Goal: Task Accomplishment & Management: Complete application form

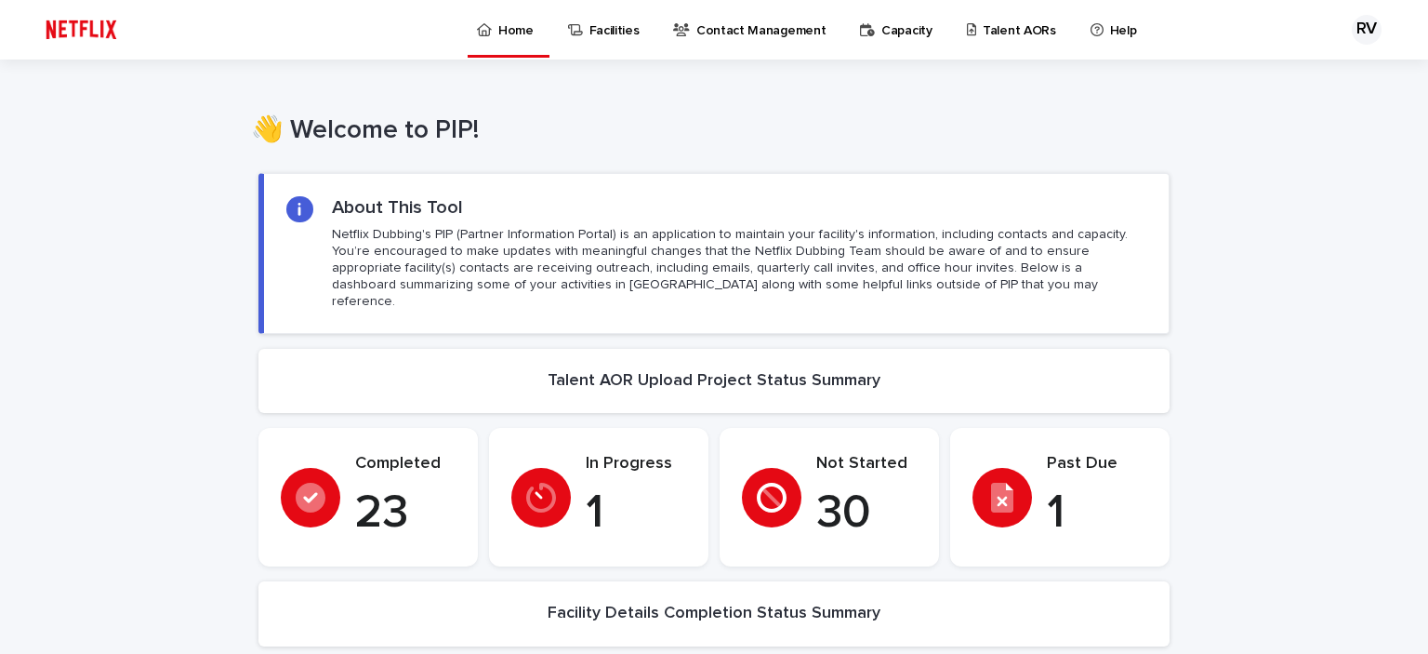
click at [1004, 30] on p "Talent AORs" at bounding box center [1019, 19] width 73 height 39
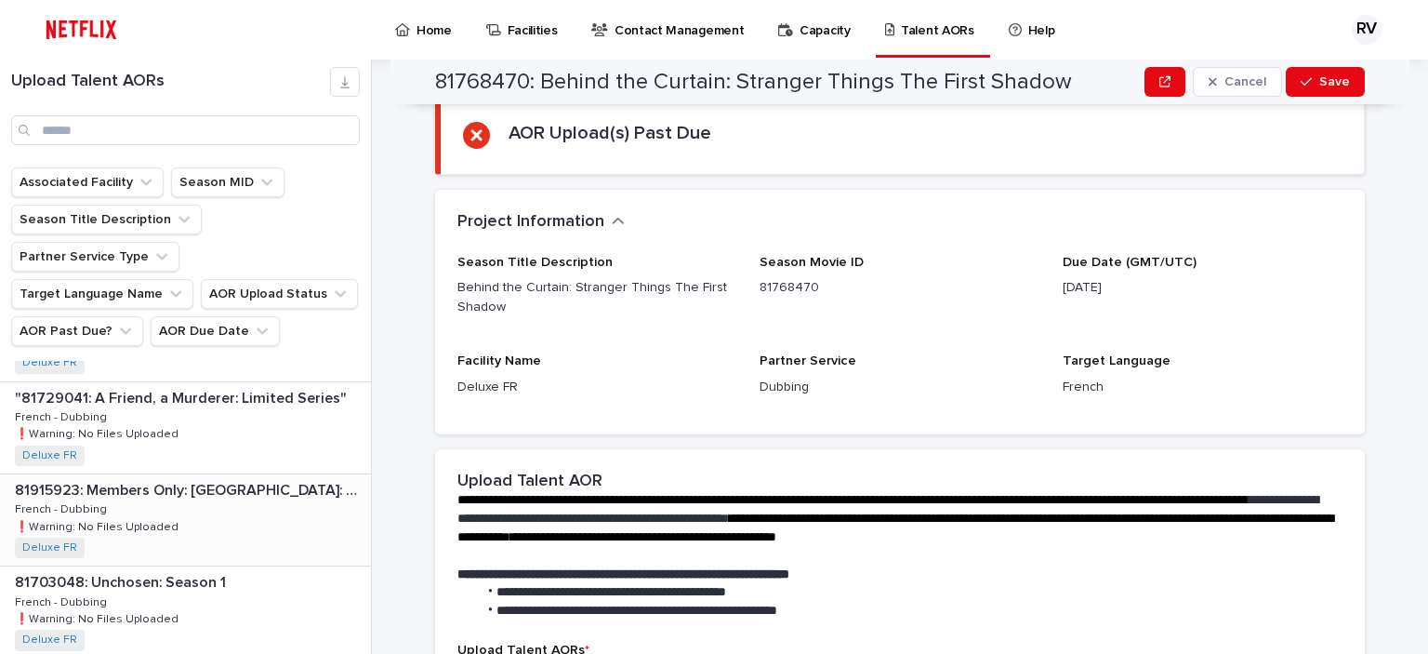
scroll to position [837, 0]
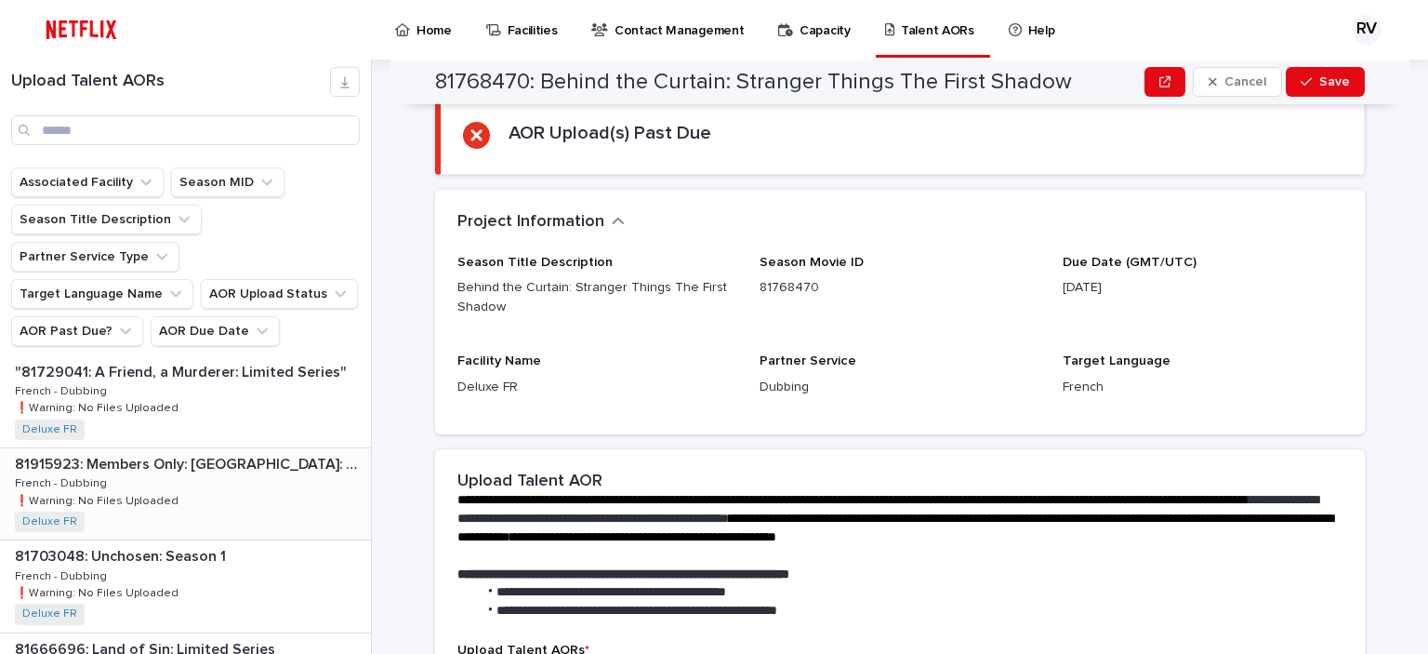
click at [221, 452] on p "81915923: Members Only: [GEOGRAPHIC_DATA]: Season 1" at bounding box center [191, 462] width 352 height 21
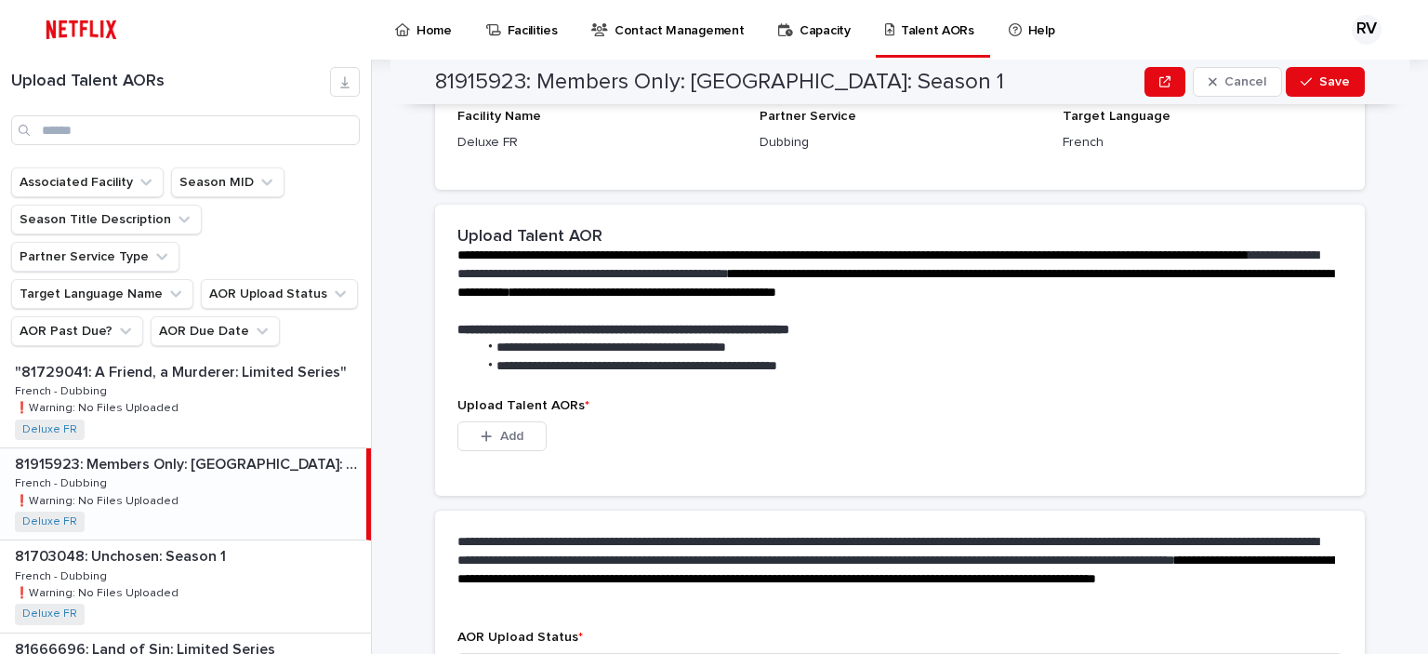
scroll to position [372, 0]
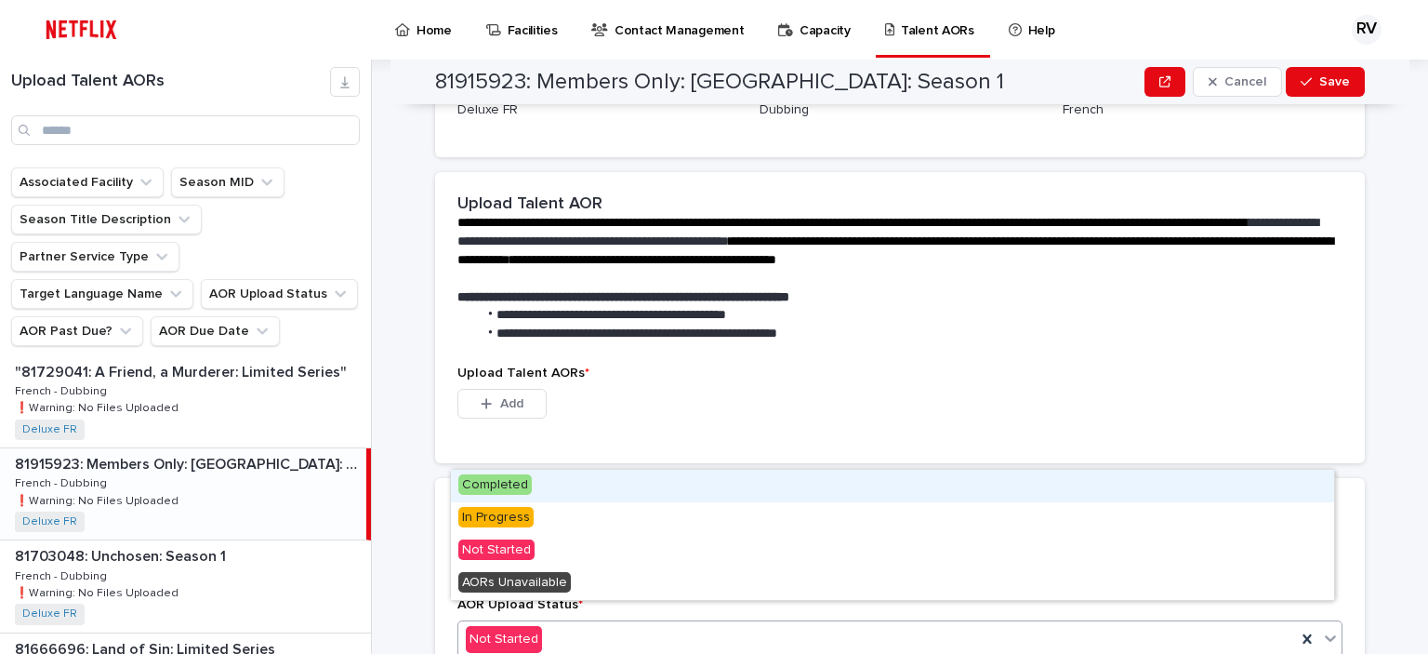
click at [671, 624] on div "Not Started" at bounding box center [877, 639] width 838 height 31
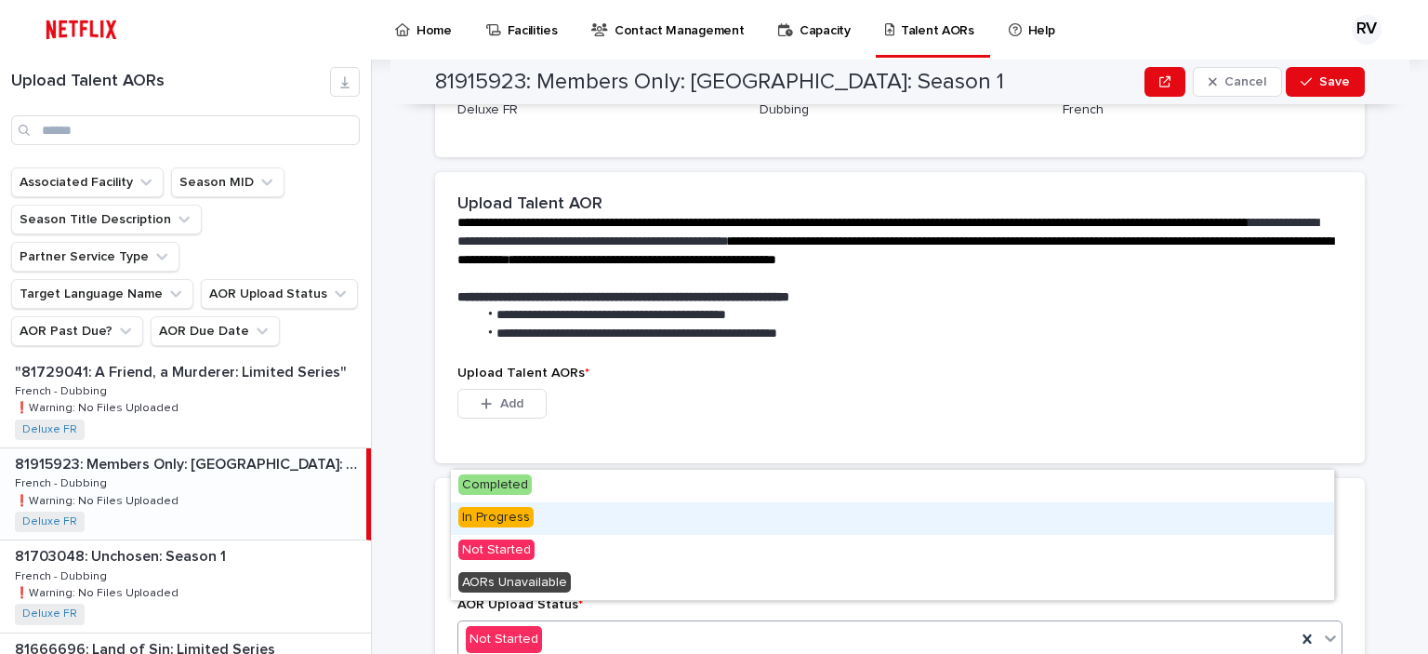
click at [599, 520] on div "In Progress" at bounding box center [892, 518] width 883 height 33
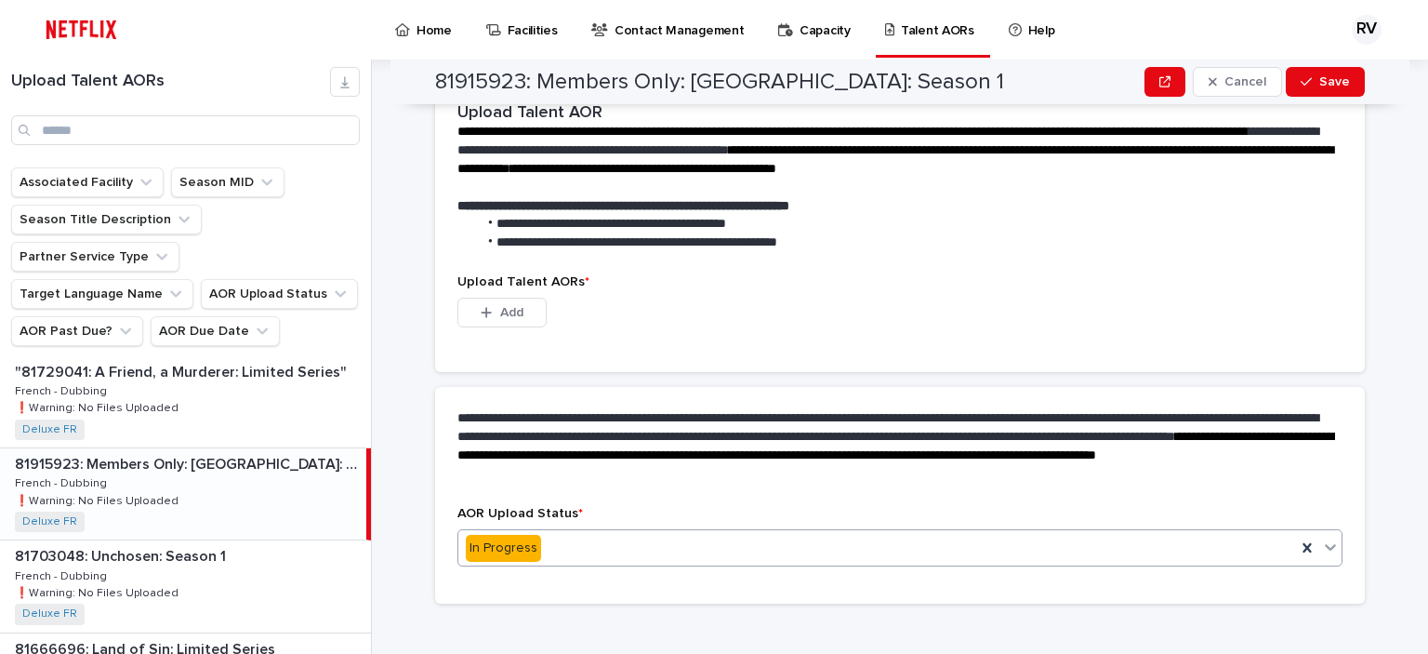
scroll to position [326, 0]
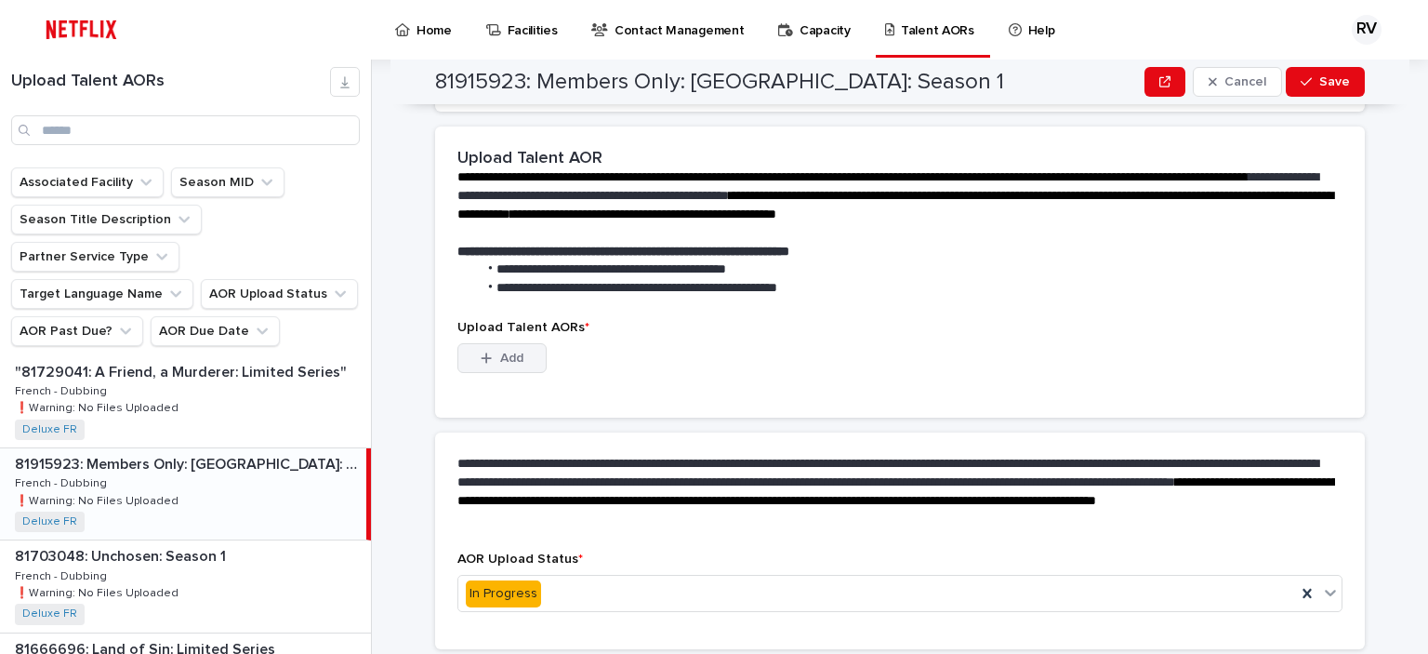
click at [511, 352] on span "Add" at bounding box center [511, 358] width 23 height 13
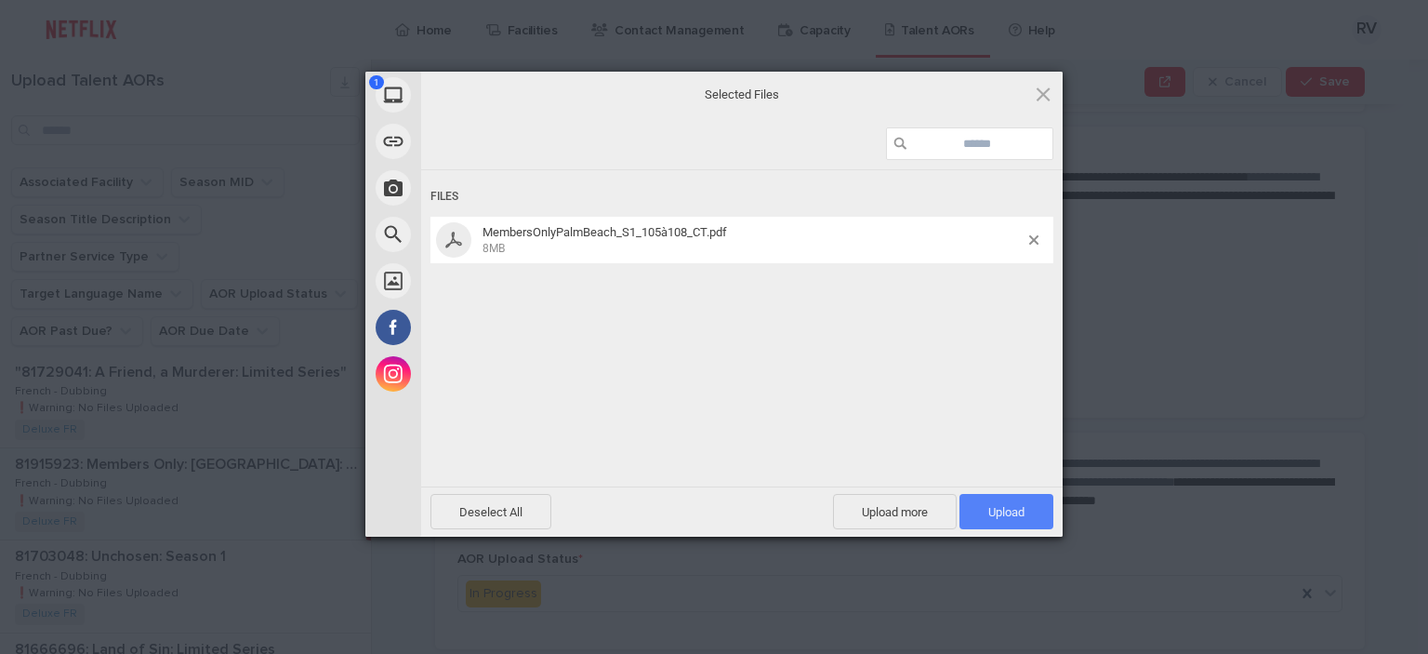
click at [998, 515] on span "Upload 1" at bounding box center [1007, 512] width 36 height 14
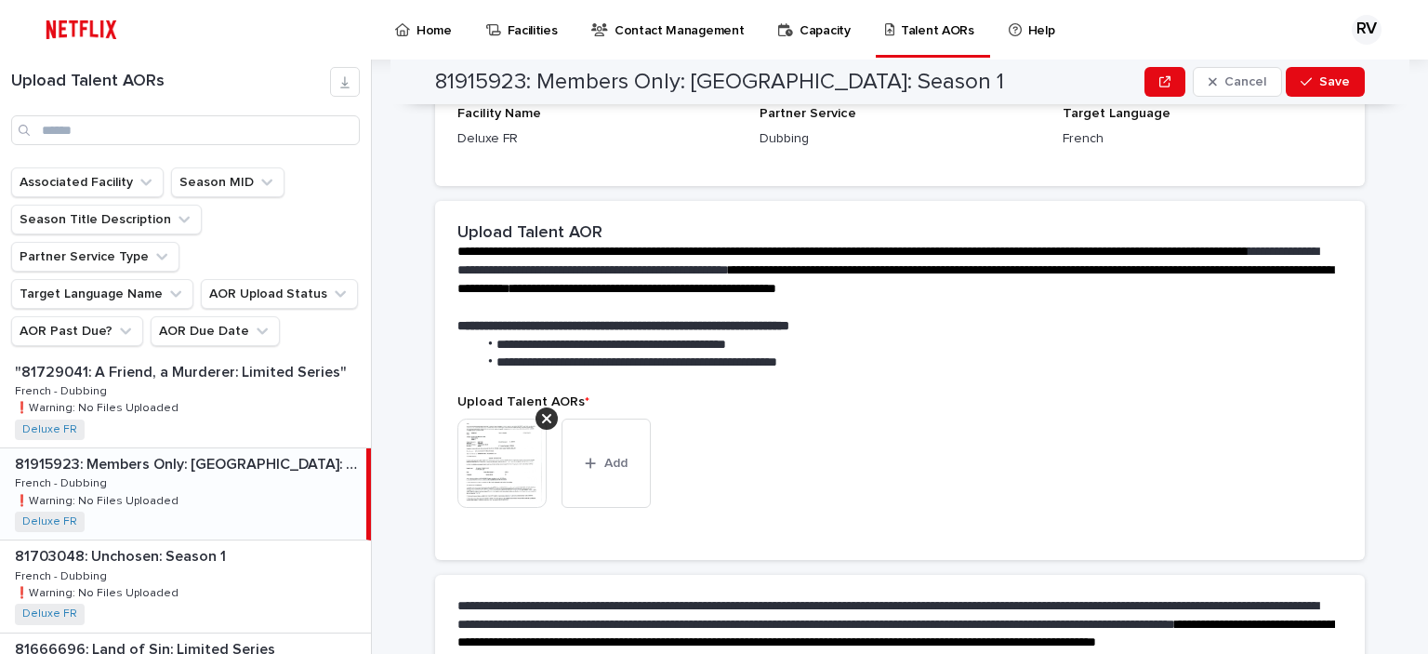
scroll to position [413, 0]
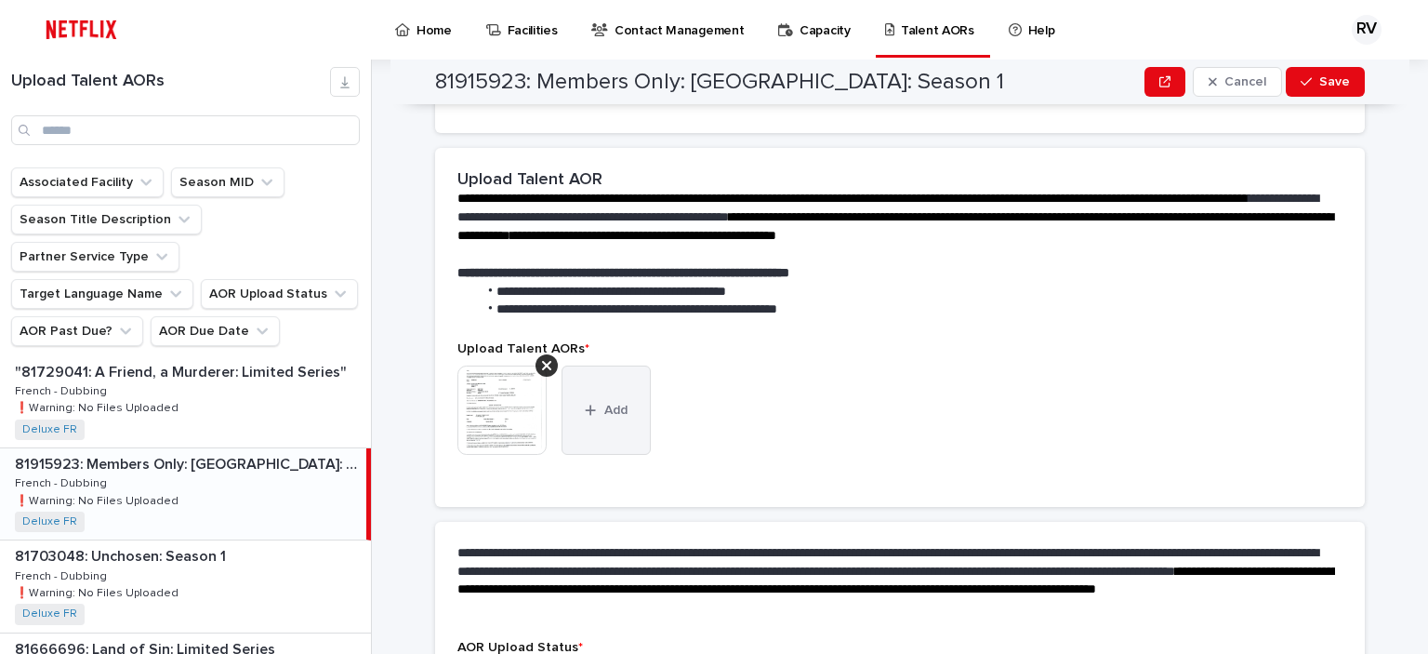
click at [611, 404] on span "Add" at bounding box center [615, 410] width 23 height 13
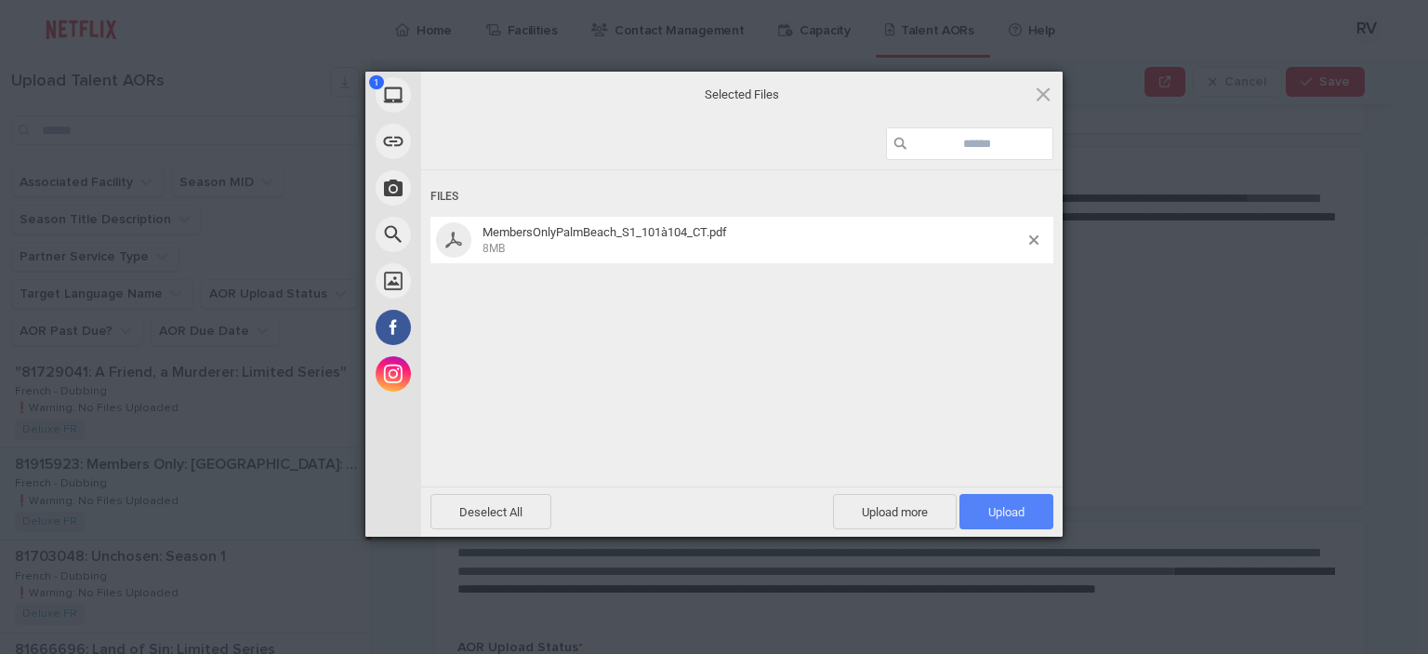
click at [1027, 509] on span "Upload 1" at bounding box center [1007, 511] width 94 height 35
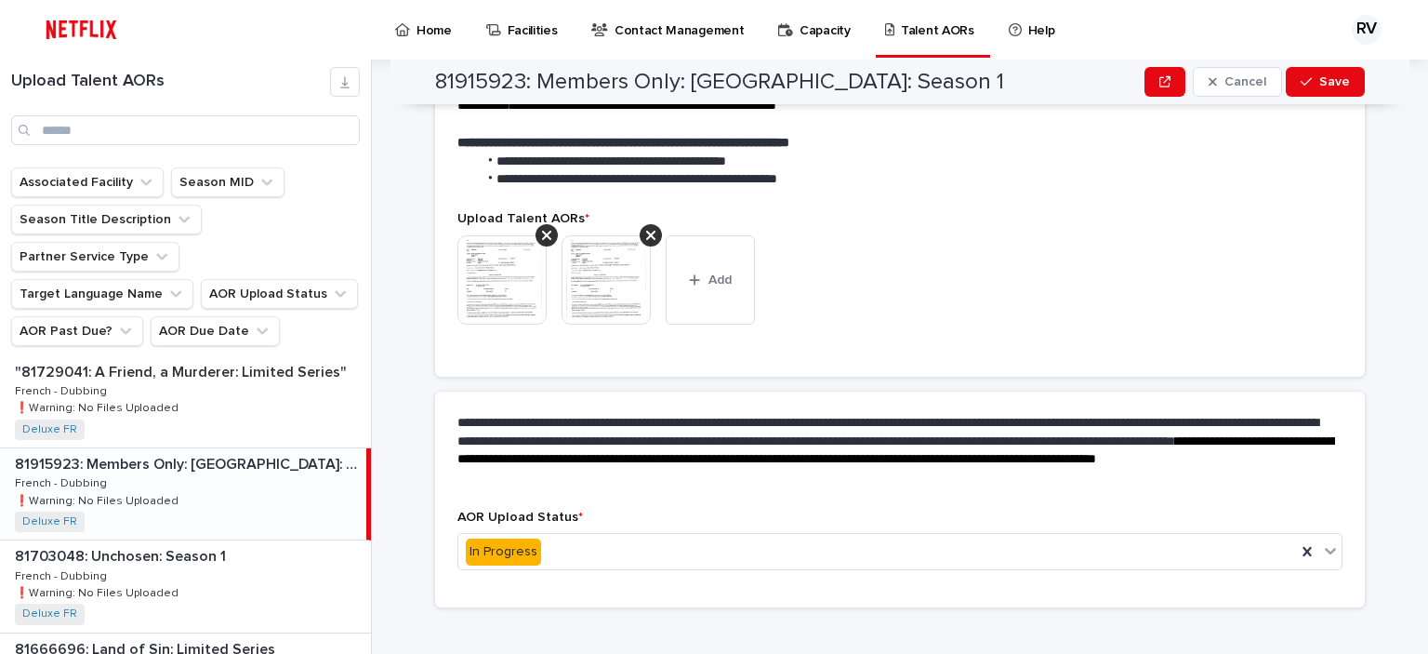
scroll to position [543, 0]
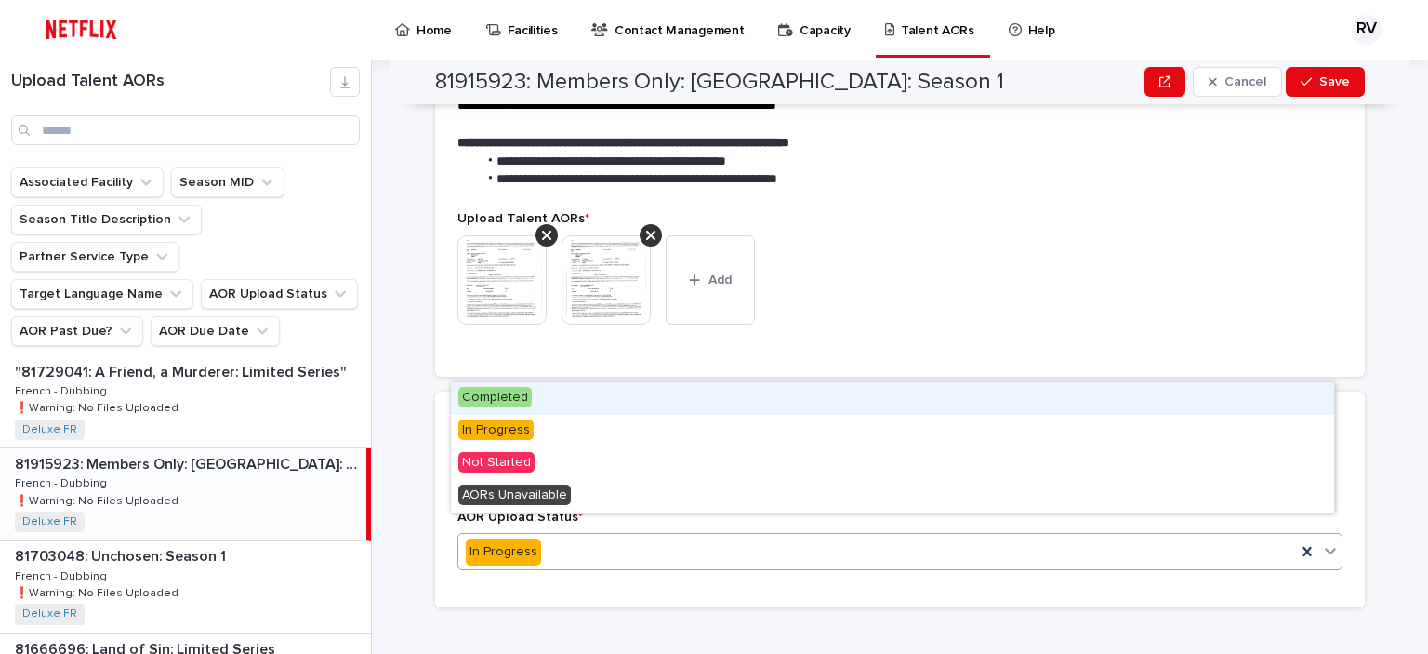
click at [817, 537] on div "In Progress" at bounding box center [877, 552] width 838 height 31
click at [796, 395] on div "Completed" at bounding box center [892, 398] width 883 height 33
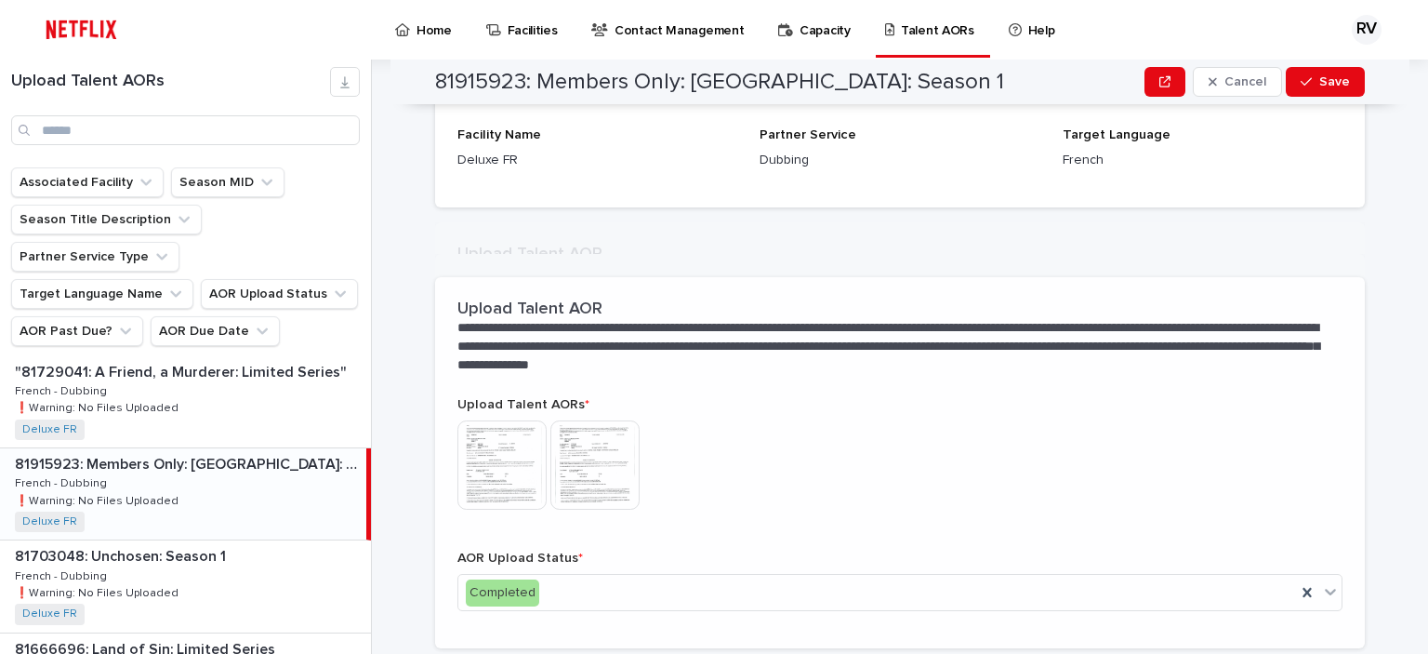
scroll to position [325, 0]
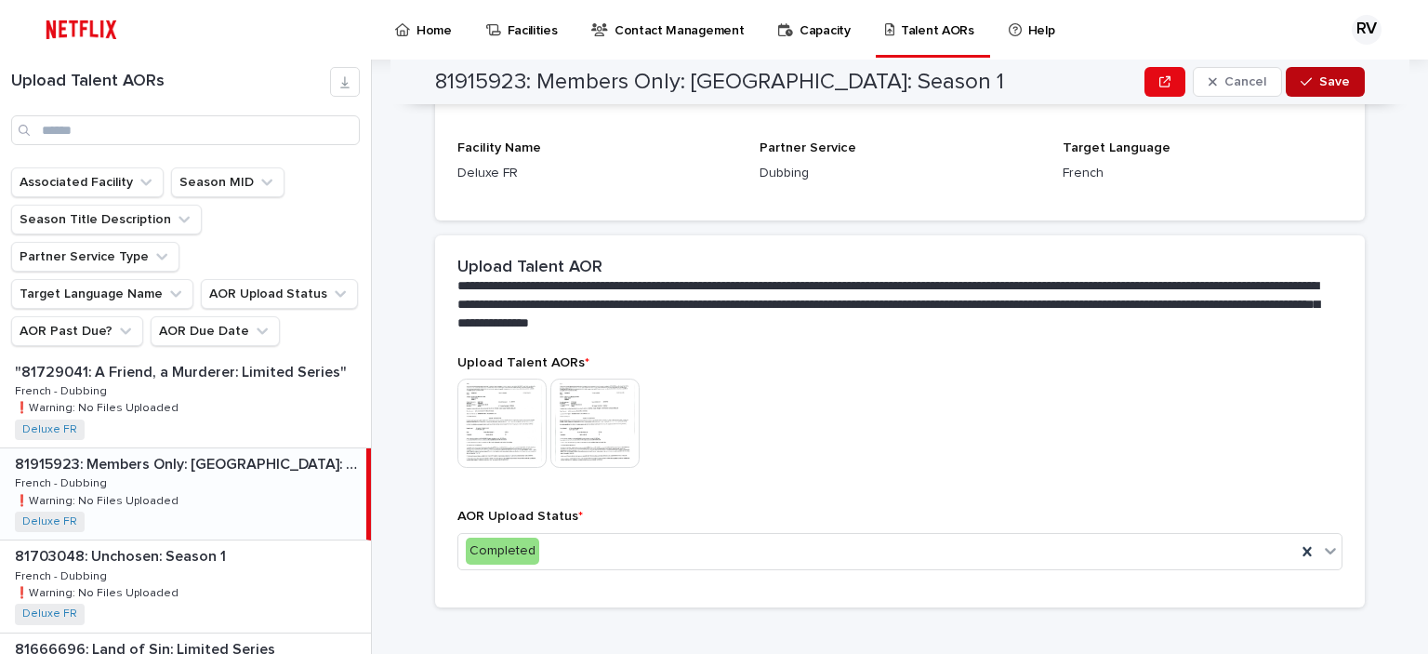
click at [1332, 76] on span "Save" at bounding box center [1335, 81] width 31 height 13
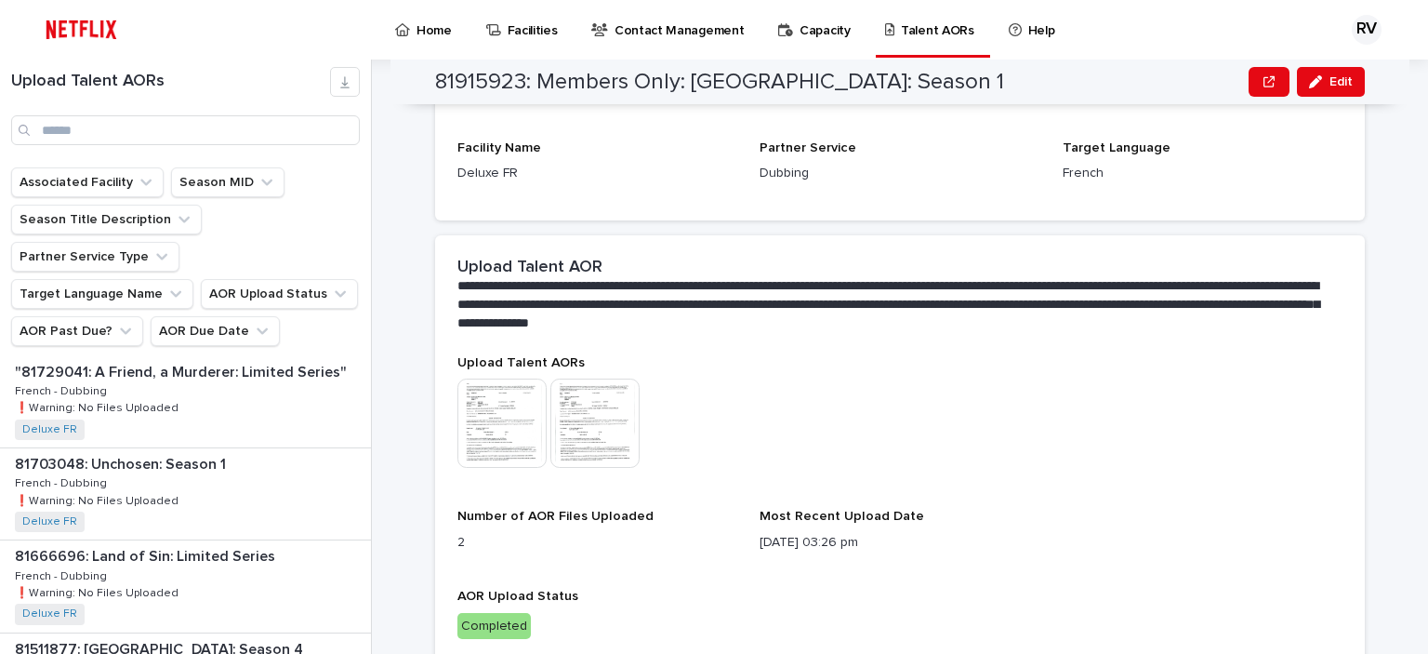
scroll to position [355, 0]
